Goal: Entertainment & Leisure: Consume media (video, audio)

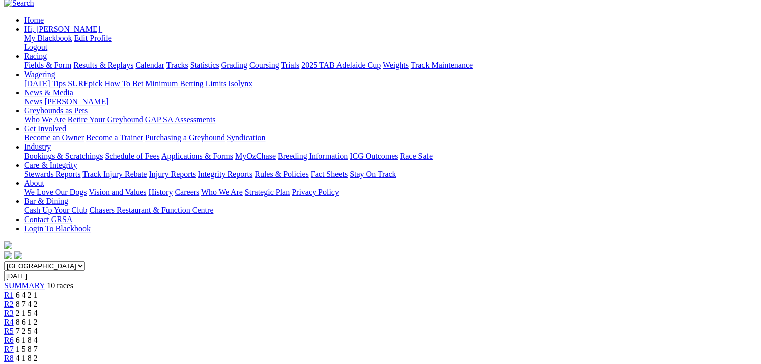
scroll to position [151, 0]
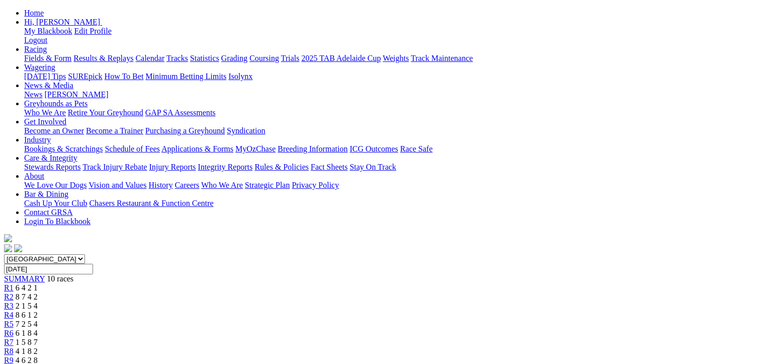
scroll to position [151, 0]
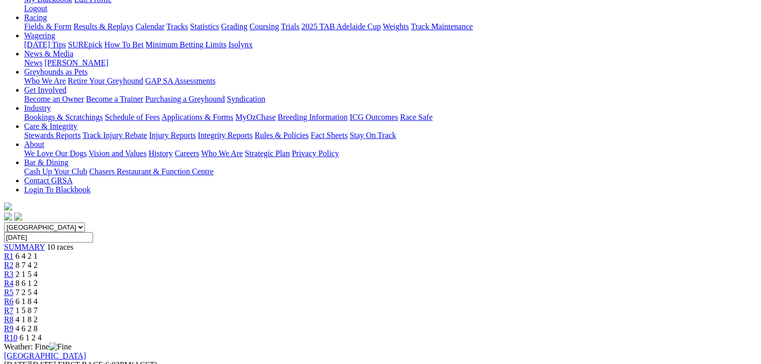
click at [38, 324] on span "4 6 2 8" at bounding box center [27, 328] width 22 height 9
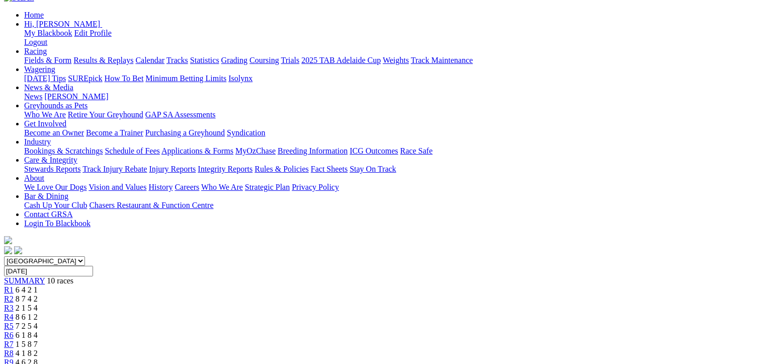
scroll to position [201, 0]
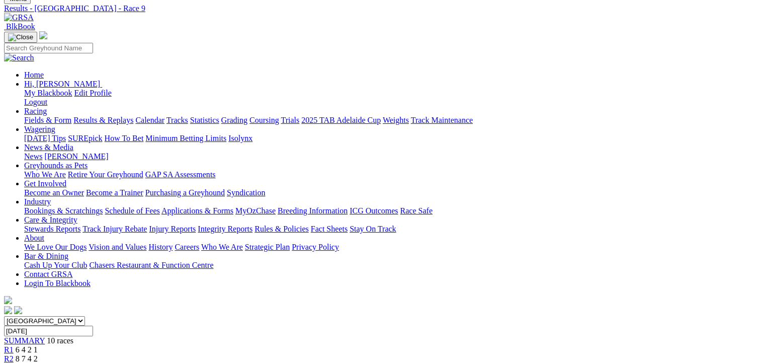
scroll to position [0, 0]
